Goal: Task Accomplishment & Management: Manage account settings

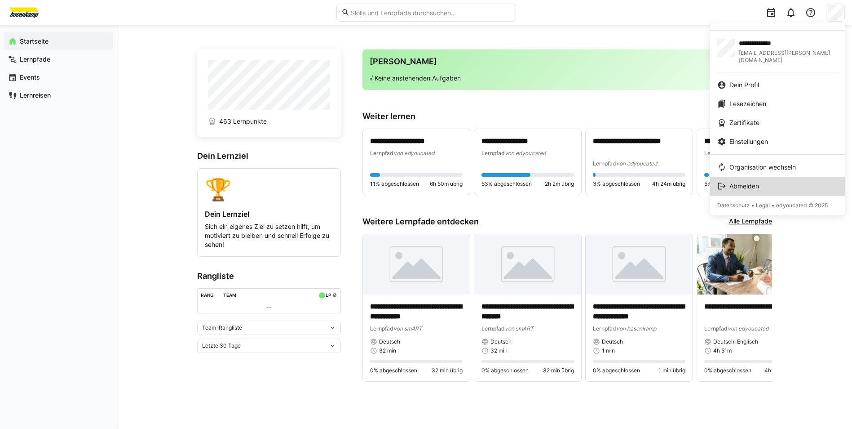
click at [786, 181] on div "Abmelden" at bounding box center [777, 185] width 120 height 9
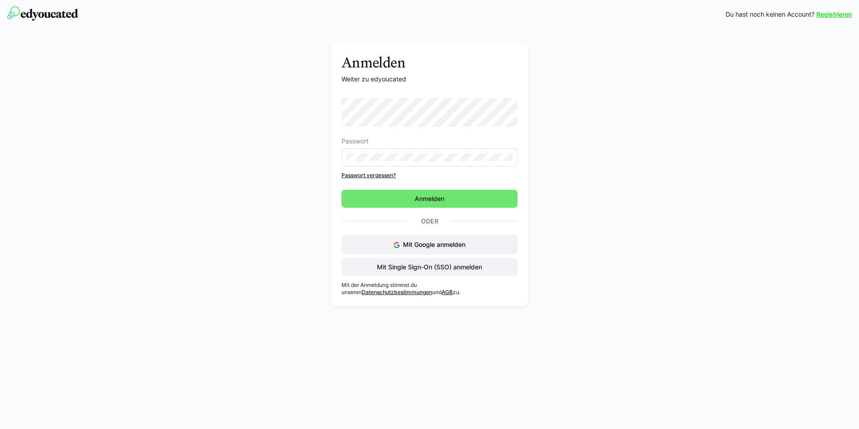
click at [411, 164] on eds-input at bounding box center [429, 157] width 176 height 18
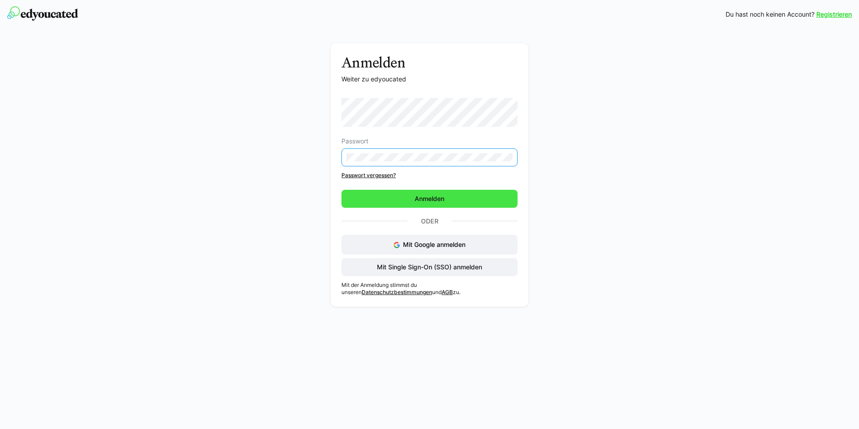
click at [475, 205] on span "Anmelden" at bounding box center [429, 199] width 176 height 18
click at [439, 197] on form "Passwort Passwort vergessen? [GEOGRAPHIC_DATA]" at bounding box center [429, 153] width 176 height 110
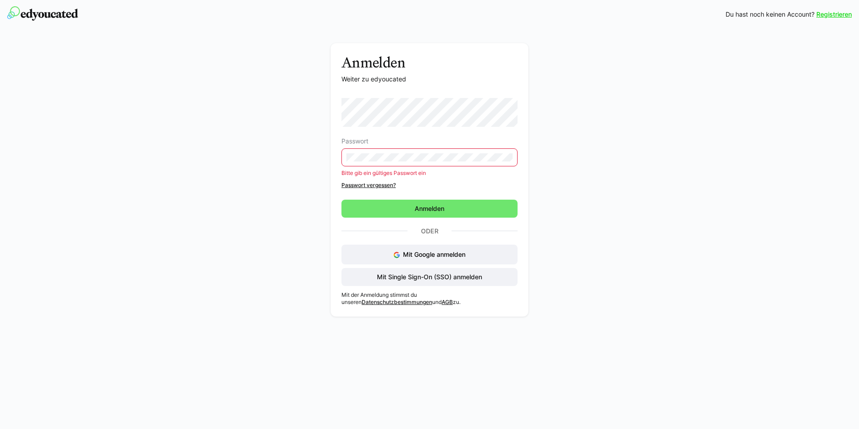
click at [188, 141] on div "Anmelden Weiter zu edyoucated Passwort Bitte gib ein gültiges Passwort ein Pass…" at bounding box center [430, 182] width 506 height 278
click at [408, 277] on span "Mit Single Sign-On (SSO) anmelden" at bounding box center [430, 276] width 108 height 9
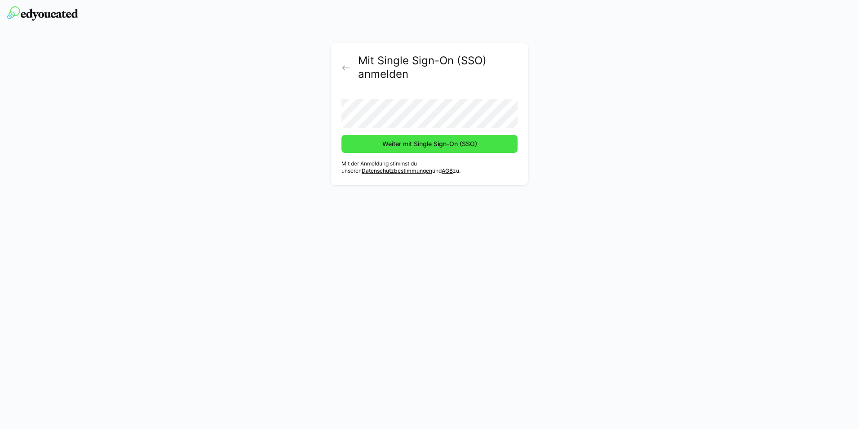
click at [419, 141] on span "Weiter mit Single Sign-On (SSO)" at bounding box center [429, 143] width 97 height 9
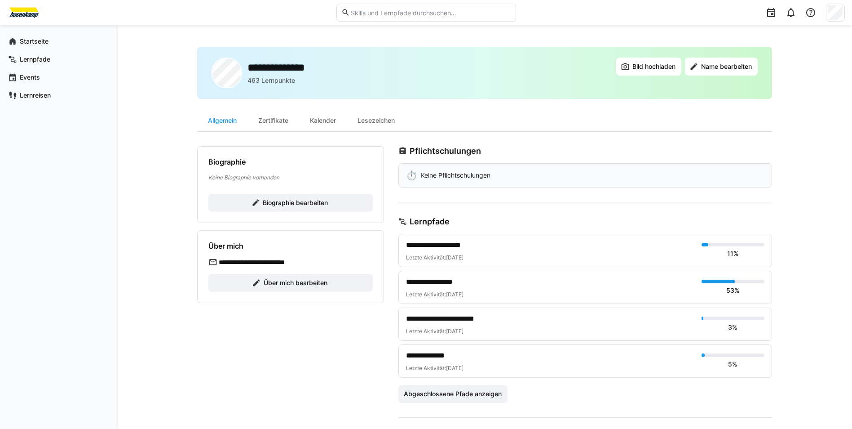
scroll to position [45, 0]
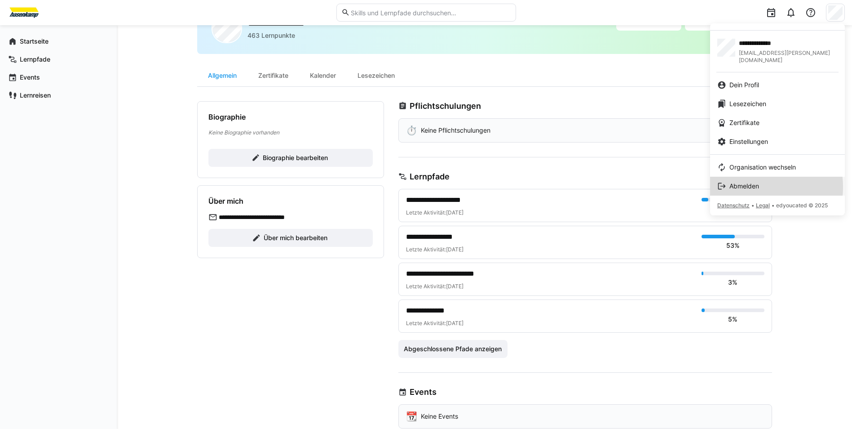
click at [748, 181] on span "Abmelden" at bounding box center [744, 185] width 30 height 9
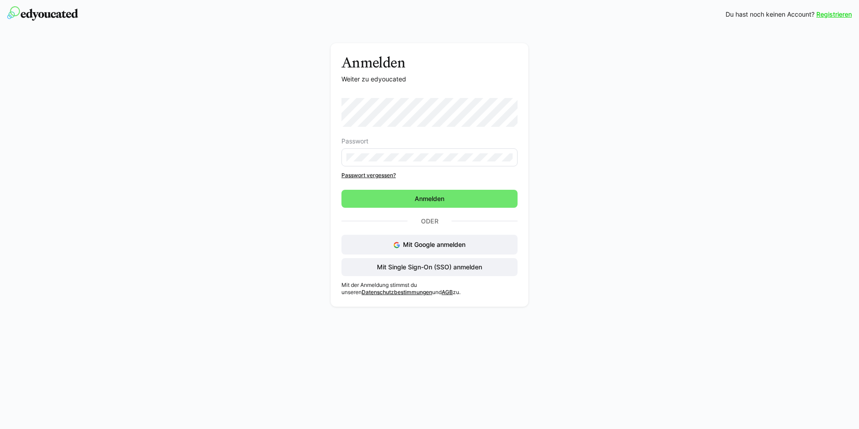
click at [587, 103] on div "Anmelden Weiter zu edyoucated Passwort Passwort vergessen? Anmelden Oder Mit Go…" at bounding box center [430, 177] width 506 height 268
